Goal: Task Accomplishment & Management: Manage account settings

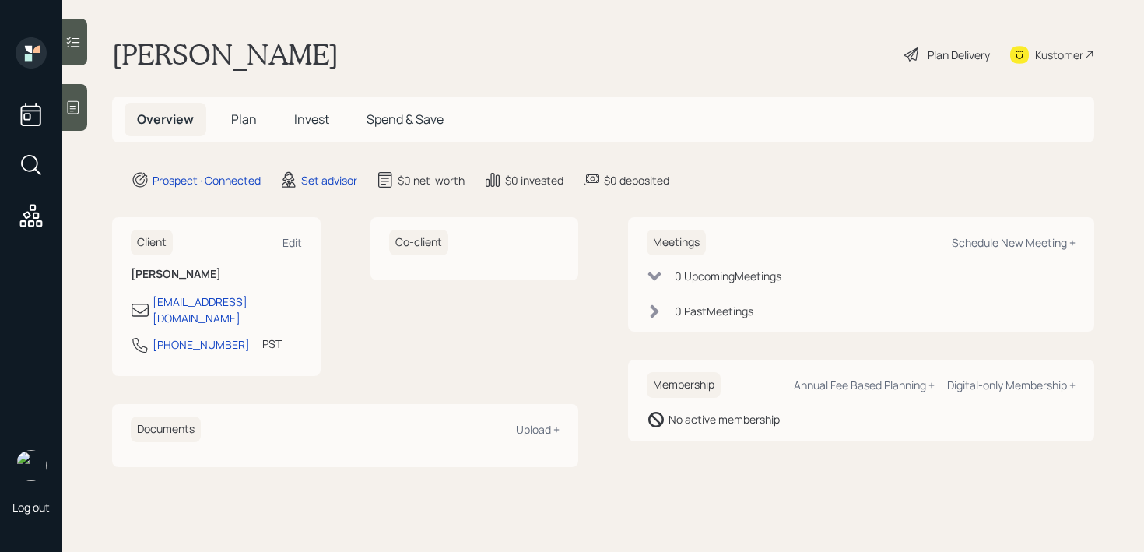
click at [74, 118] on div at bounding box center [74, 107] width 25 height 47
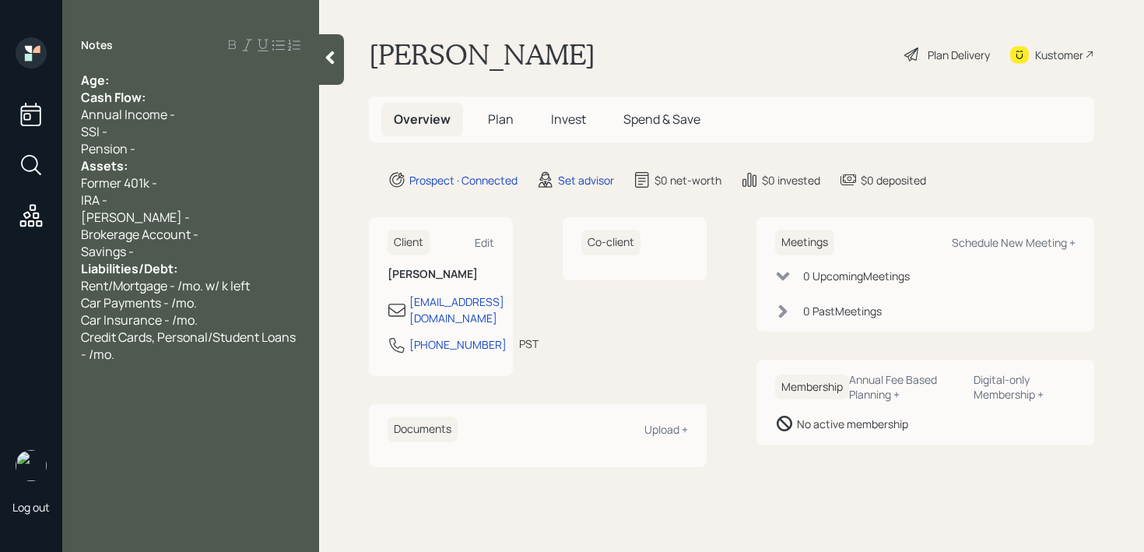
click at [160, 80] on div "Age:" at bounding box center [190, 80] width 219 height 17
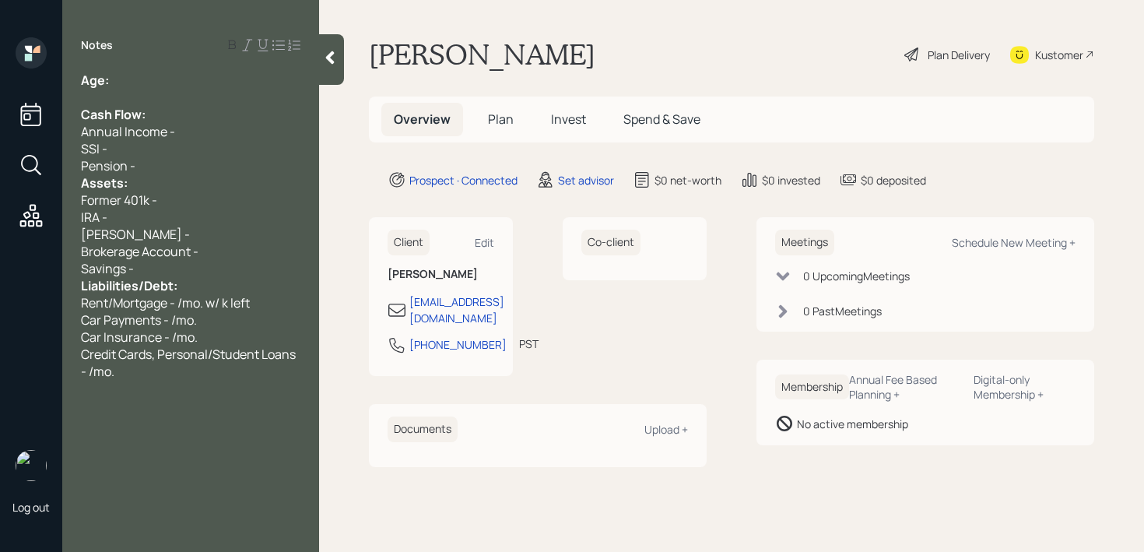
click at [156, 161] on div "Pension -" at bounding box center [190, 165] width 219 height 17
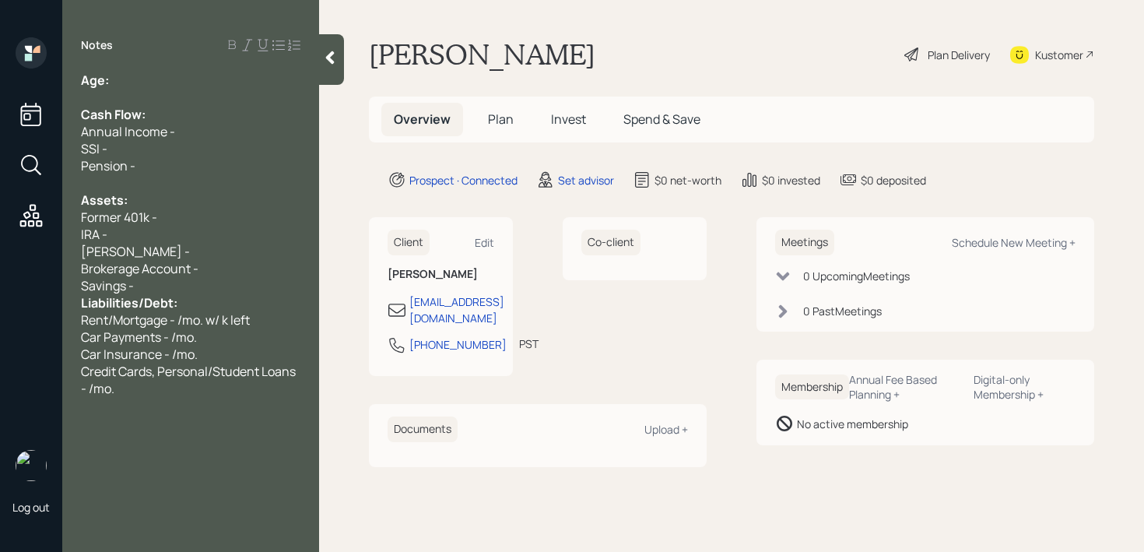
click at [169, 289] on div "Savings -" at bounding box center [190, 285] width 219 height 17
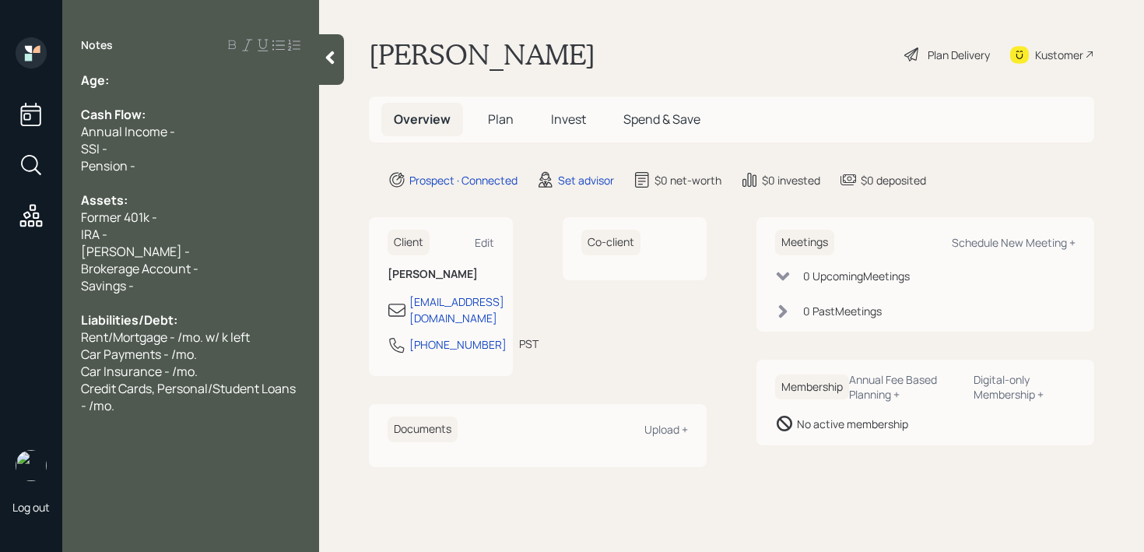
click at [178, 216] on div "Former 401k -" at bounding box center [190, 217] width 219 height 17
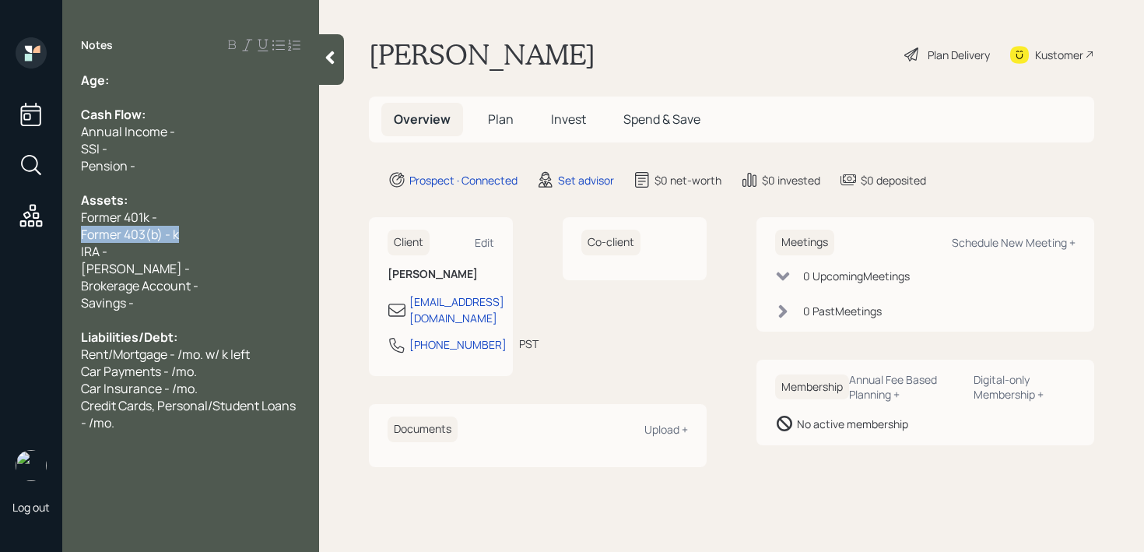
drag, startPoint x: 205, startPoint y: 239, endPoint x: 45, endPoint y: 239, distance: 160.3
click at [45, 239] on div "Log out Notes Age: Cash Flow: Annual Income - SSI - Pension - Assets: Former 40…" at bounding box center [572, 276] width 1144 height 552
copy span "Former 403(b) - k"
click at [205, 239] on div "Former 403(b) - k" at bounding box center [190, 234] width 219 height 17
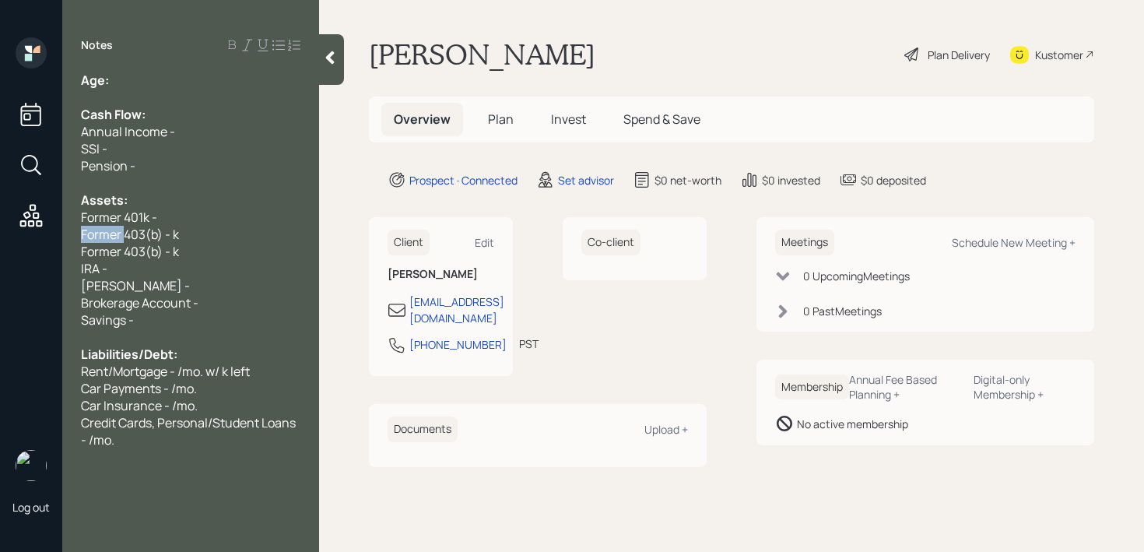
drag, startPoint x: 125, startPoint y: 233, endPoint x: 0, endPoint y: 233, distance: 125.3
click at [0, 233] on div "Log out Notes Age: Cash Flow: Annual Income - SSI - Pension - Assets: Former 40…" at bounding box center [572, 276] width 1144 height 552
drag, startPoint x: 160, startPoint y: 213, endPoint x: 0, endPoint y: 213, distance: 160.3
click at [0, 213] on div "Log out Notes Age: Cash Flow: Annual Income - SSI - Pension - Assets: Former 40…" at bounding box center [572, 276] width 1144 height 552
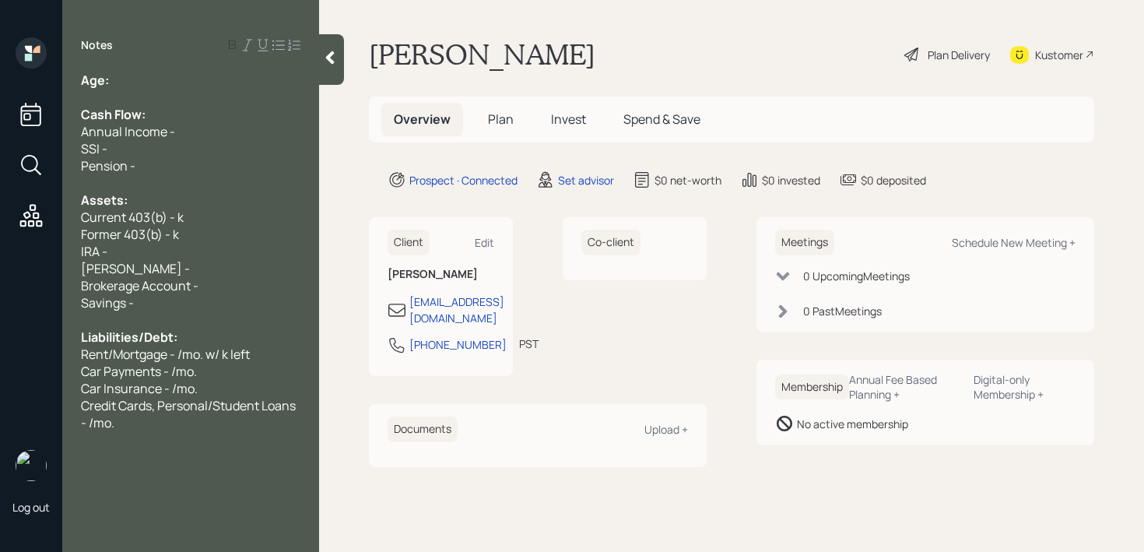
click at [97, 234] on span "Former 403(b) - k" at bounding box center [130, 234] width 98 height 17
click at [119, 234] on span "Former 403(b) - k" at bounding box center [130, 234] width 98 height 17
drag, startPoint x: 124, startPoint y: 234, endPoint x: 18, endPoint y: 234, distance: 106.6
click at [18, 234] on div "Log out Notes Age: Cash Flow: Annual Income - SSI - Pension - Assets: Current 4…" at bounding box center [572, 276] width 1144 height 552
click at [82, 234] on span "Former 403(b) - k" at bounding box center [130, 234] width 98 height 17
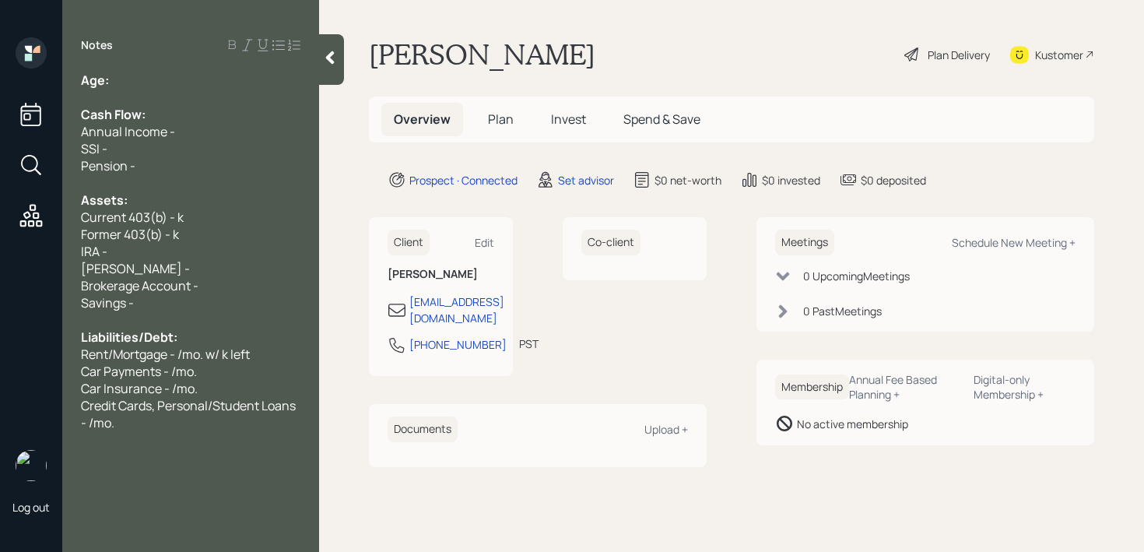
click at [178, 238] on span "Former 403(b) - k" at bounding box center [130, 234] width 98 height 17
click at [225, 237] on div "Former 403(b) - 7.3k" at bounding box center [190, 234] width 219 height 17
click at [225, 226] on div "Former 403(b) - 7.3k" at bounding box center [190, 234] width 219 height 17
click at [213, 254] on div "IRA -" at bounding box center [190, 251] width 219 height 17
click at [213, 266] on div "[PERSON_NAME] -" at bounding box center [190, 268] width 219 height 17
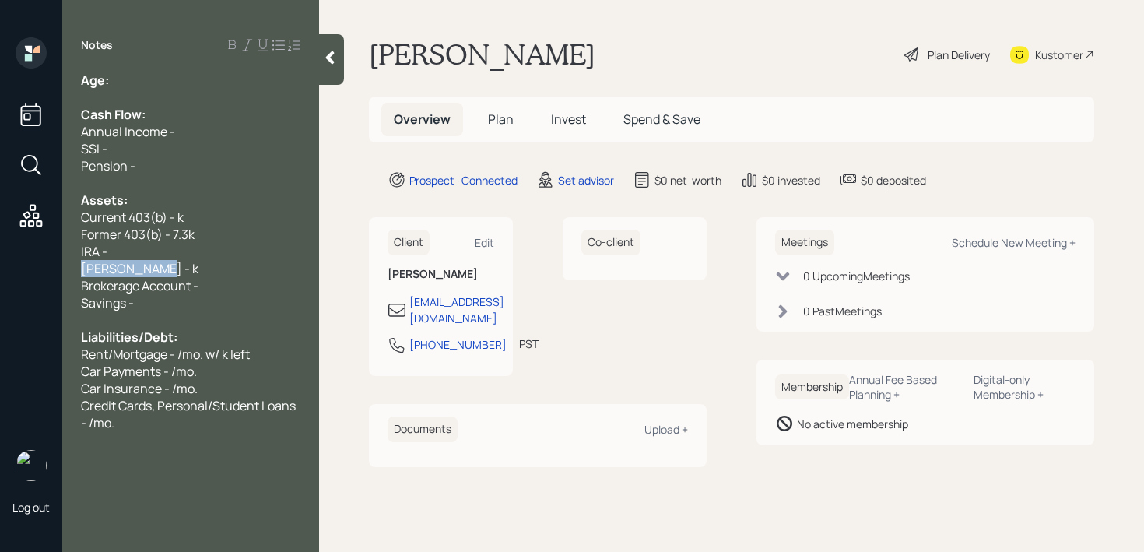
drag, startPoint x: 219, startPoint y: 266, endPoint x: 0, endPoint y: 265, distance: 218.6
click at [0, 265] on div "Log out Notes Age: Cash Flow: Annual Income - SSI - Pension - Assets: Current 4…" at bounding box center [572, 276] width 1144 height 552
click at [143, 267] on span "[PERSON_NAME] - k" at bounding box center [139, 268] width 117 height 17
click at [324, 68] on div at bounding box center [331, 59] width 25 height 51
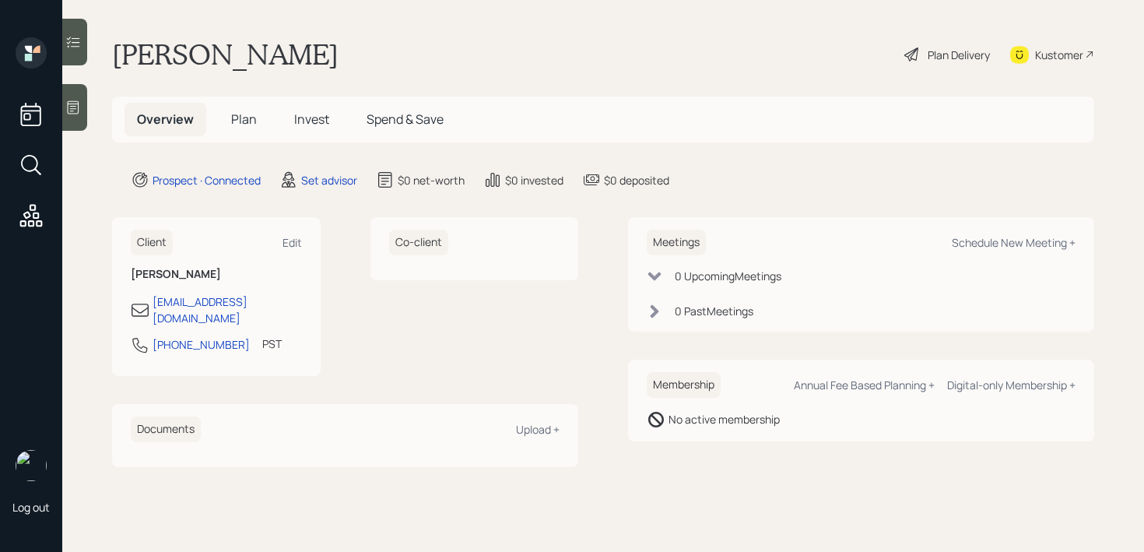
click at [72, 113] on icon at bounding box center [74, 107] width 12 height 13
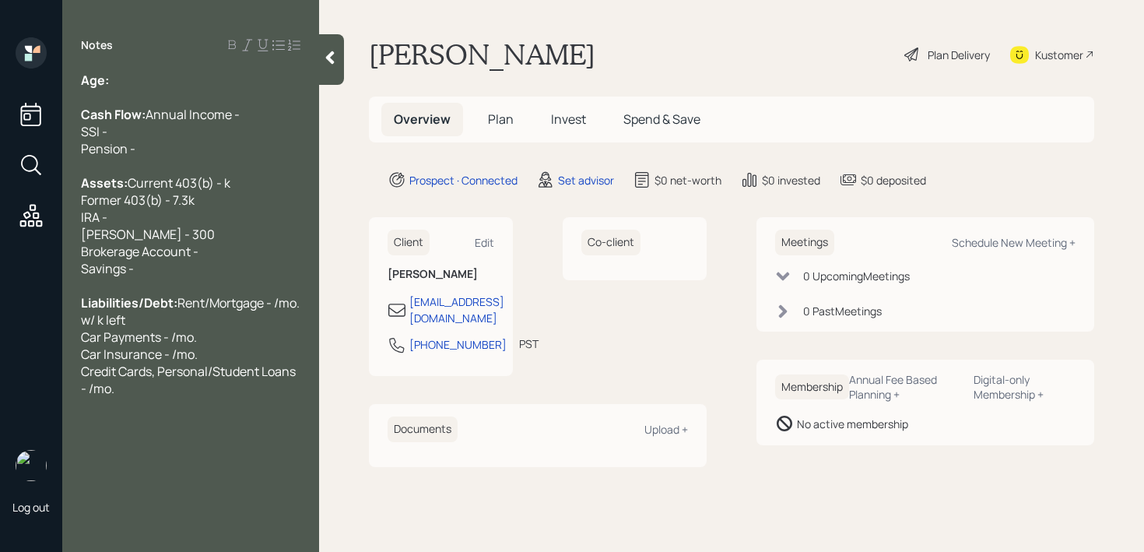
click at [342, 78] on div at bounding box center [331, 59] width 25 height 51
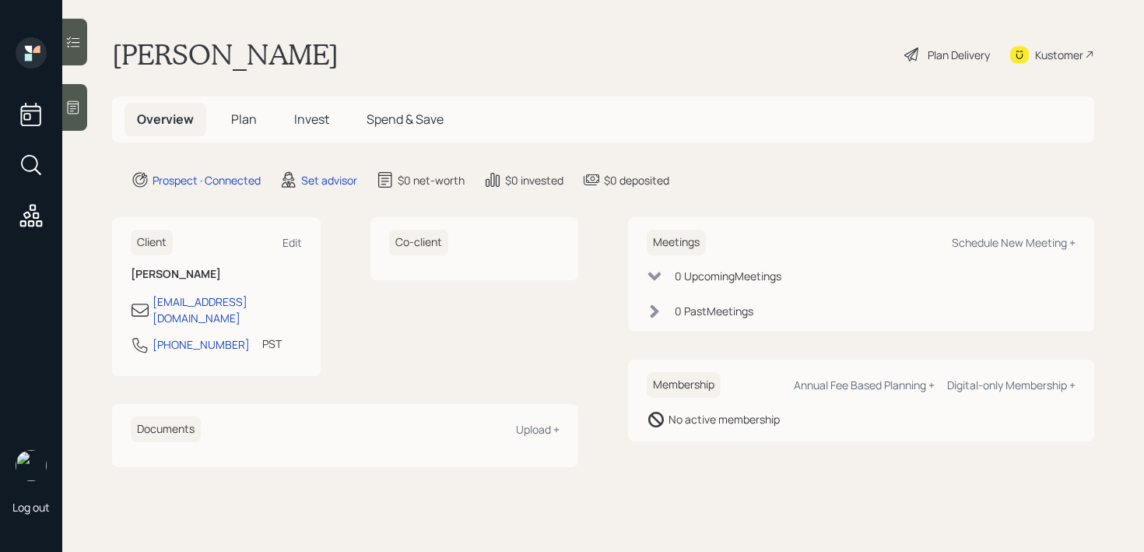
click at [71, 114] on icon at bounding box center [73, 108] width 16 height 16
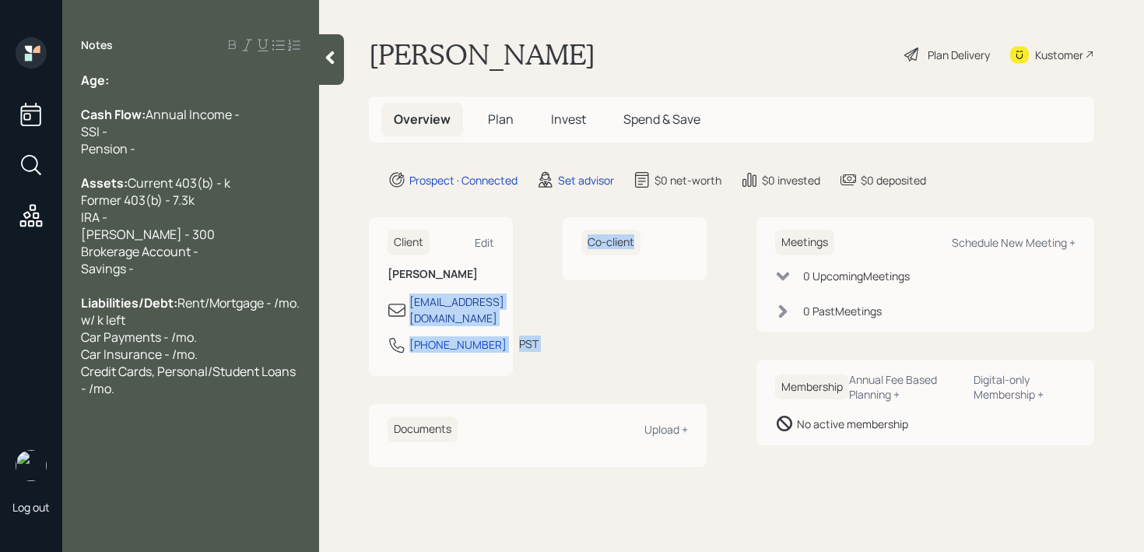
drag, startPoint x: 566, startPoint y: 303, endPoint x: 409, endPoint y: 305, distance: 157.2
click at [410, 305] on div "Client Edit [PERSON_NAME] [EMAIL_ADDRESS][DOMAIN_NAME] [PHONE_NUMBER] PST Curre…" at bounding box center [538, 296] width 338 height 159
click at [603, 325] on div "Co-client" at bounding box center [635, 296] width 144 height 159
click at [580, 304] on div "Co-client" at bounding box center [635, 296] width 144 height 159
